Goal: Transaction & Acquisition: Purchase product/service

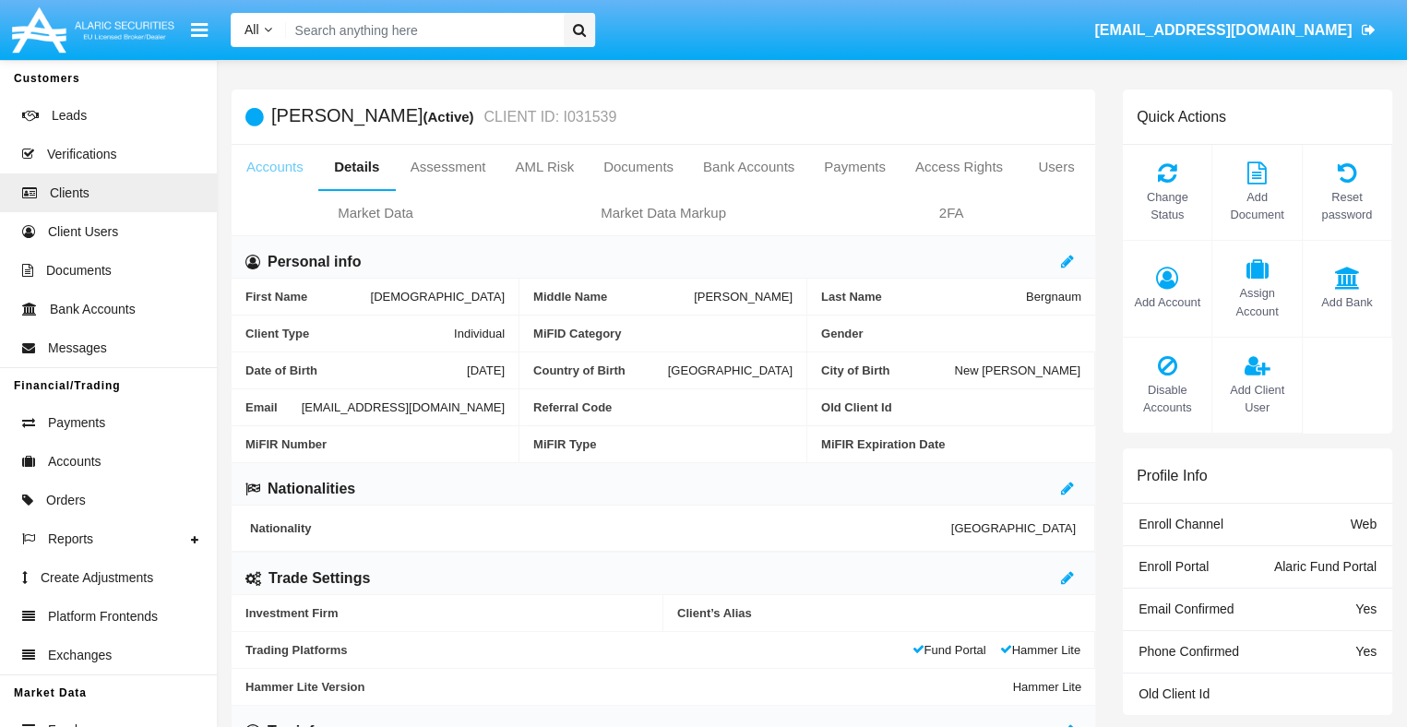
click at [274, 167] on link "Accounts" at bounding box center [275, 167] width 87 height 44
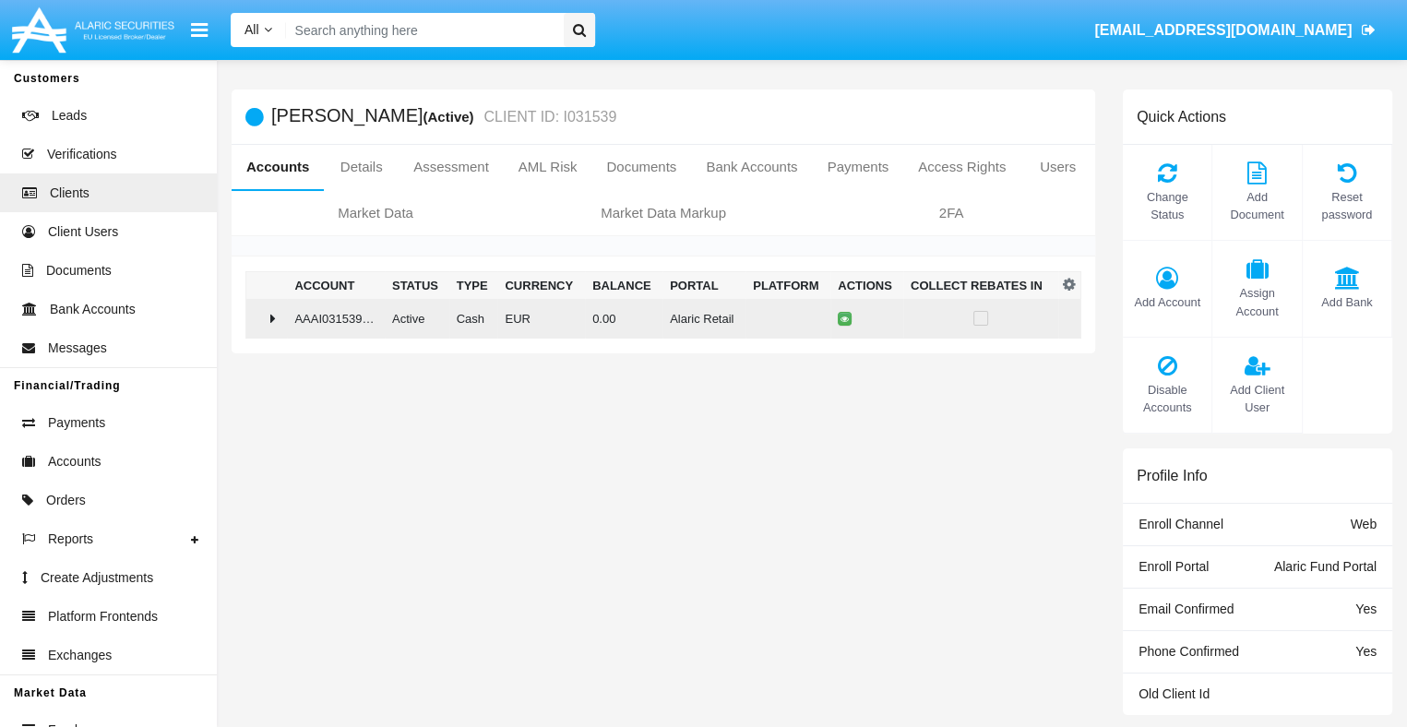
click at [656, 317] on td "0.00" at bounding box center [624, 319] width 78 height 40
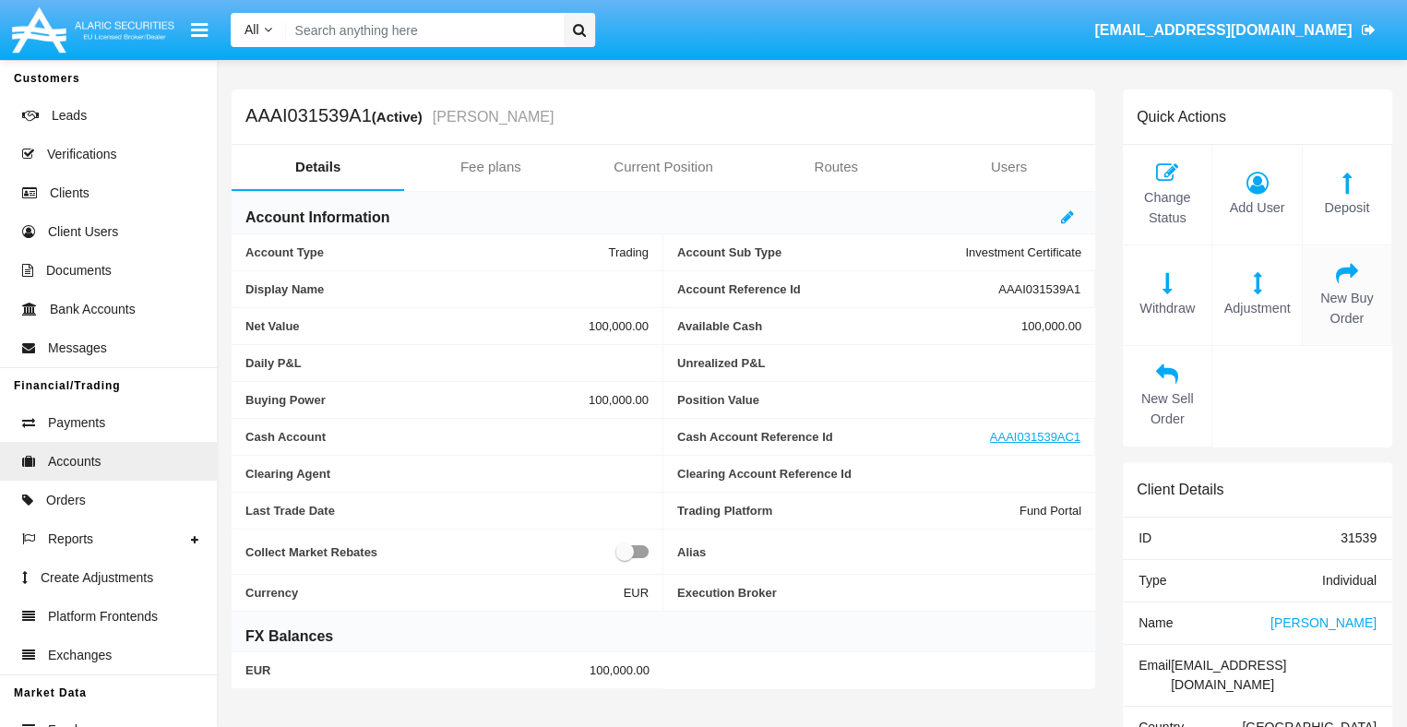
click at [1346, 308] on span "New Buy Order" at bounding box center [1347, 309] width 70 height 40
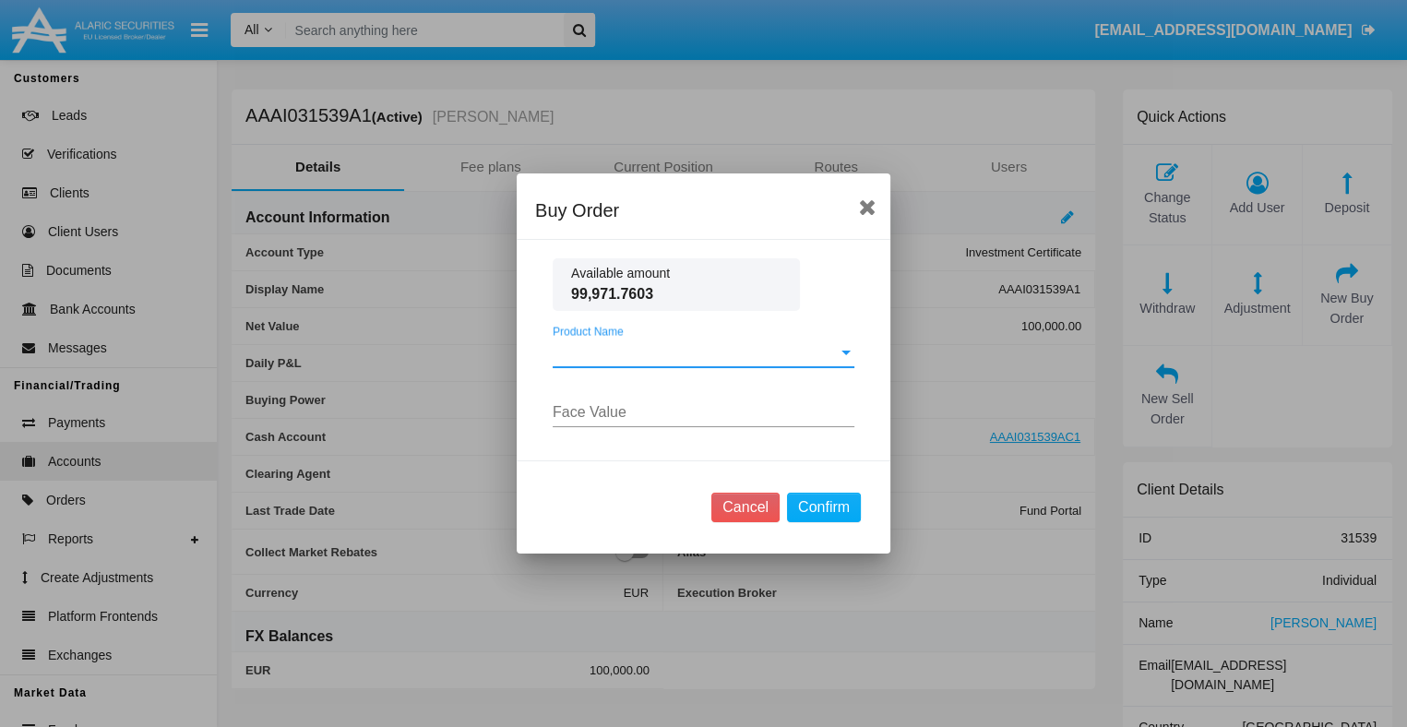
click at [582, 411] on input "Face Value" at bounding box center [704, 412] width 302 height 17
